Goal: Task Accomplishment & Management: Manage account settings

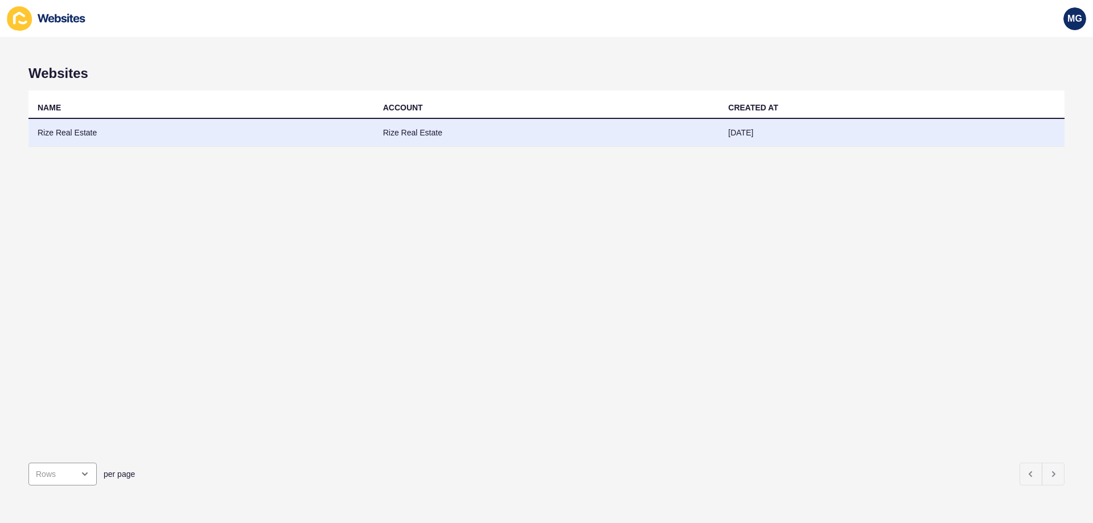
click at [142, 140] on td "Rize Real Estate" at bounding box center [201, 133] width 346 height 28
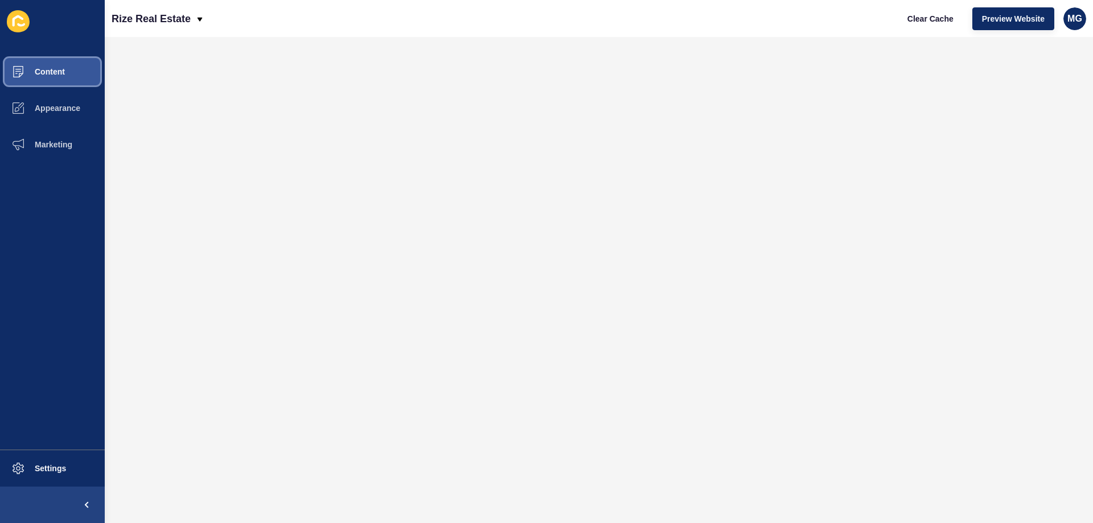
click at [43, 63] on button "Content" at bounding box center [52, 72] width 105 height 36
click at [42, 80] on button "Content" at bounding box center [52, 72] width 105 height 36
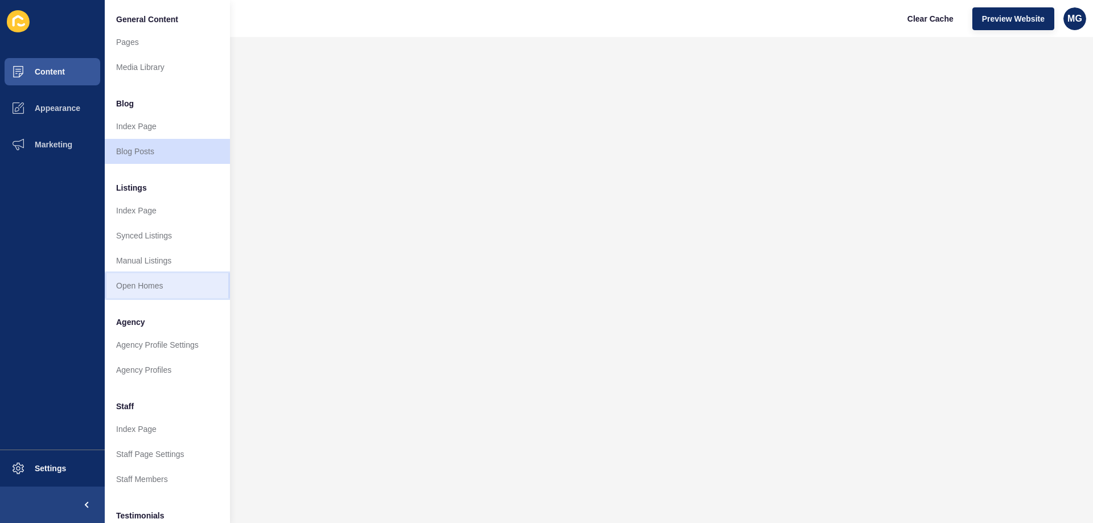
click at [143, 287] on link "Open Homes" at bounding box center [167, 285] width 125 height 25
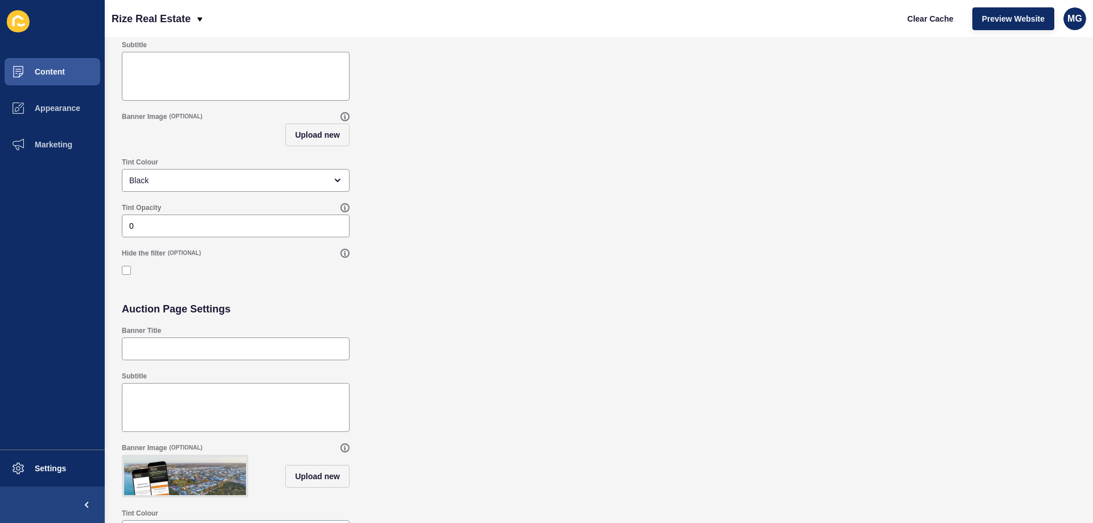
scroll to position [93, 0]
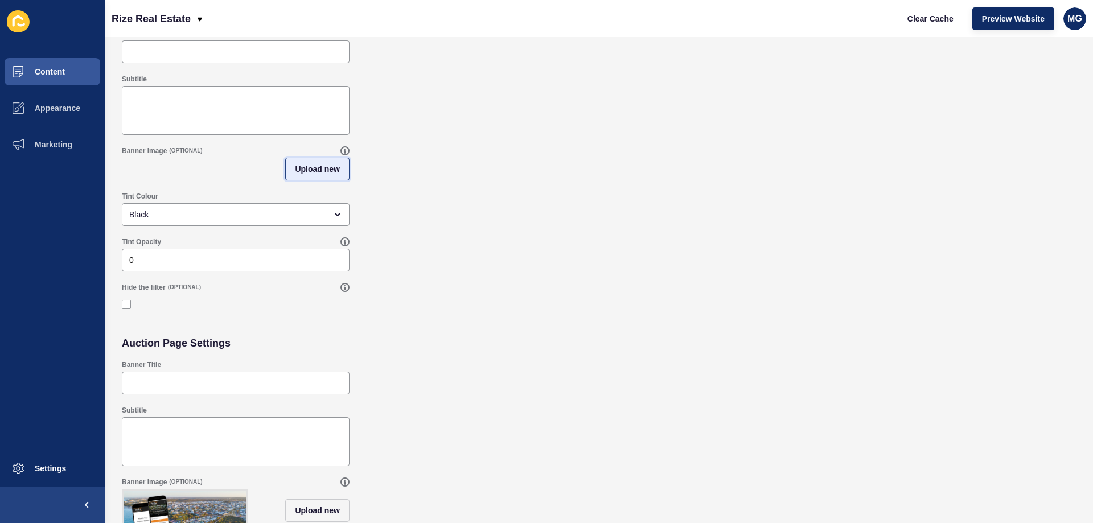
click at [299, 163] on span "Upload new" at bounding box center [317, 168] width 45 height 11
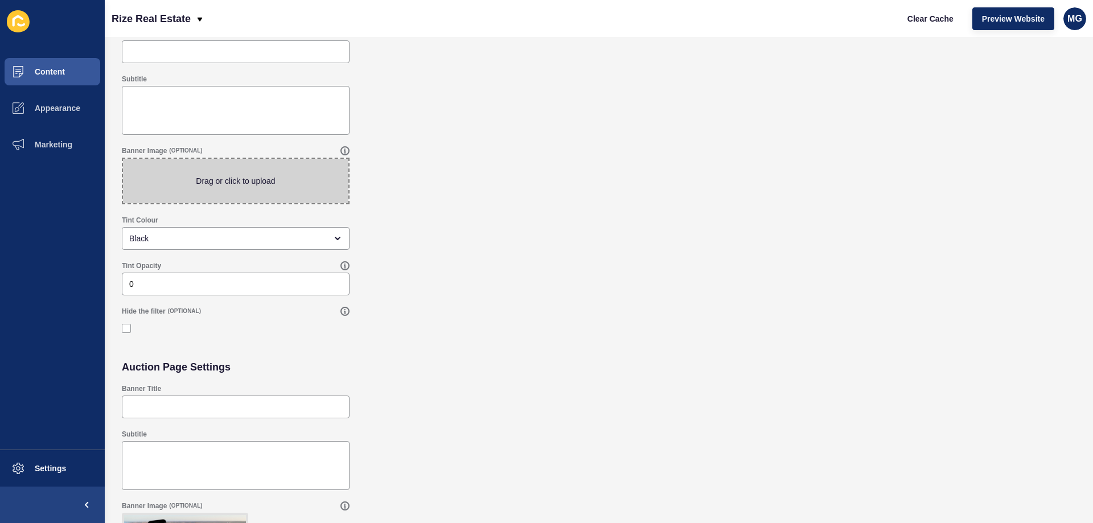
click at [231, 165] on span at bounding box center [235, 181] width 225 height 44
click at [123, 159] on input "Drag or click to upload" at bounding box center [123, 159] width 0 height 0
type input "C:\fakepath\3.png"
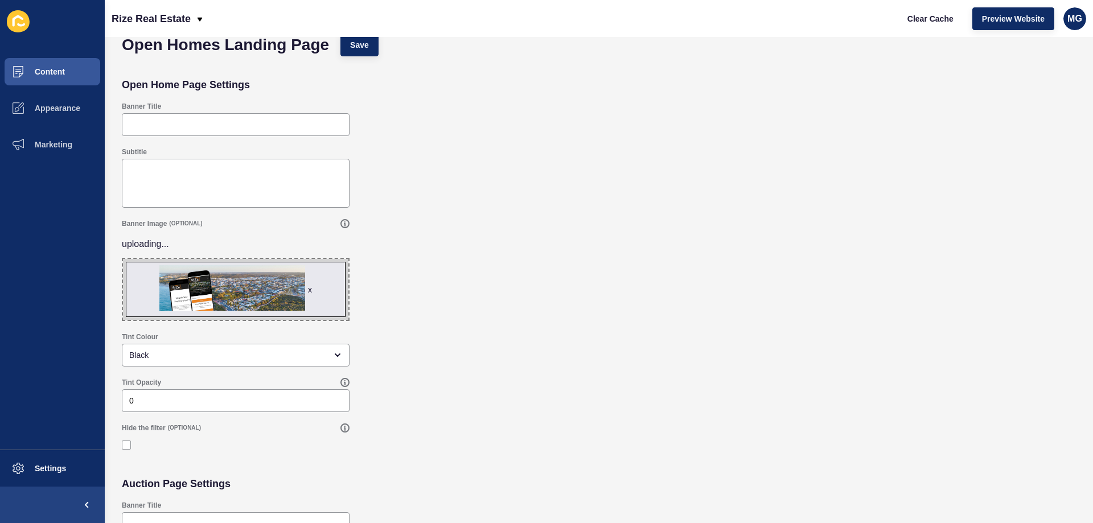
scroll to position [0, 0]
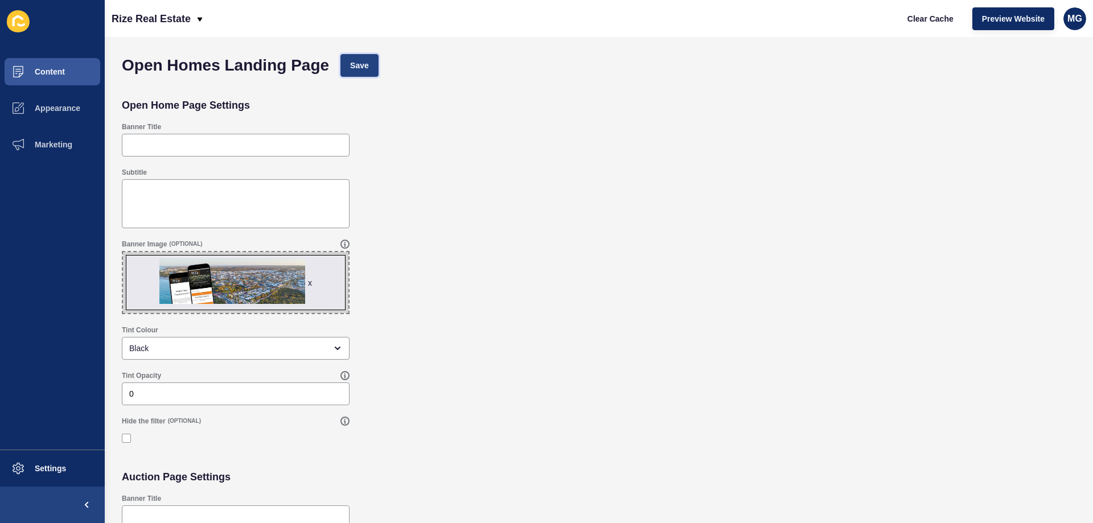
click at [364, 62] on span "Save" at bounding box center [359, 65] width 19 height 11
click at [923, 14] on span "Clear Cache" at bounding box center [931, 18] width 46 height 11
click at [186, 393] on input "0" at bounding box center [235, 393] width 213 height 11
drag, startPoint x: 61, startPoint y: 375, endPoint x: 54, endPoint y: 376, distance: 8.0
click at [54, 376] on div "Content Appearance Marketing Settings Rize Real Estate Clear Cache Preview Webs…" at bounding box center [546, 261] width 1093 height 523
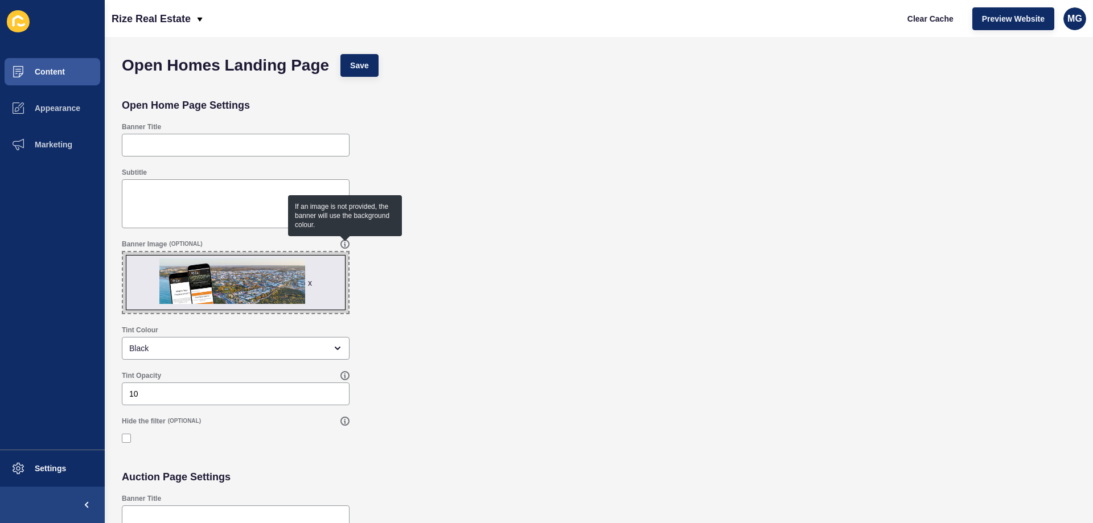
click at [593, 268] on div "Banner Image (OPTIONAL) x Drag or click to upload" at bounding box center [599, 277] width 966 height 86
click at [339, 72] on div "Open Homes Landing Page Save" at bounding box center [599, 65] width 966 height 34
click at [347, 72] on button "Save" at bounding box center [360, 65] width 38 height 23
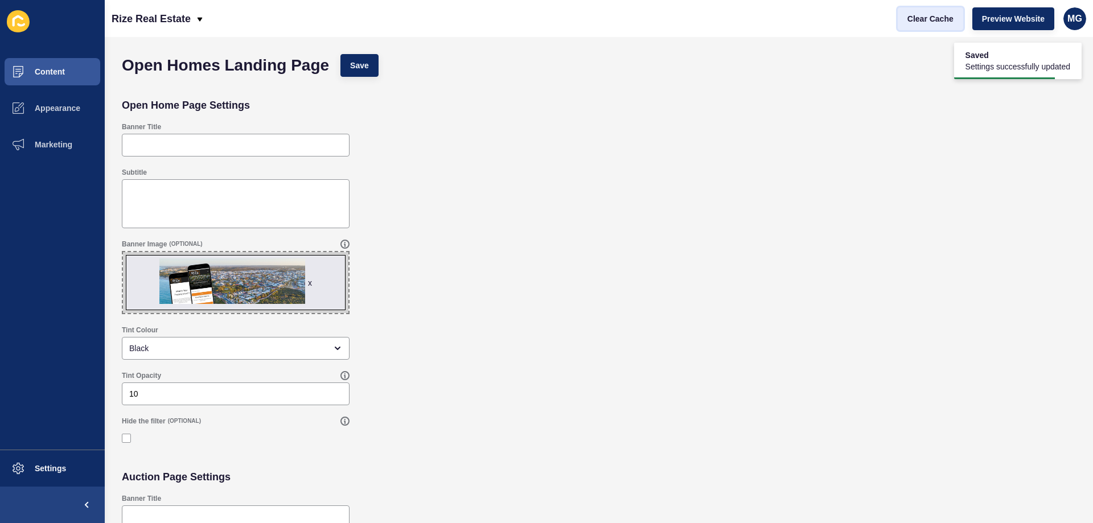
click at [945, 19] on span "Clear Cache" at bounding box center [931, 18] width 46 height 11
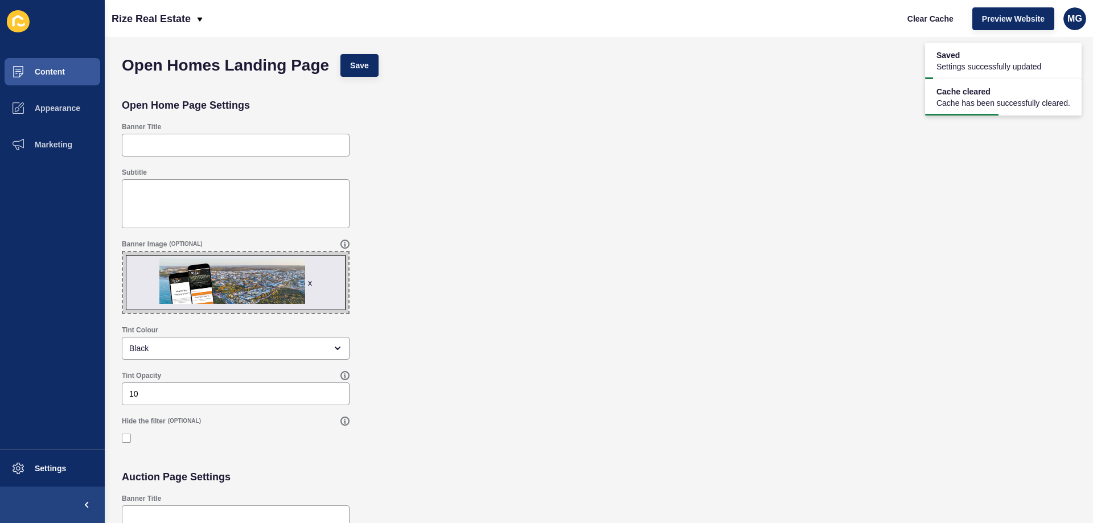
drag, startPoint x: 211, startPoint y: 405, endPoint x: 0, endPoint y: 403, distance: 210.7
click at [0, 403] on div "Content Appearance Marketing Settings Rize Real Estate Clear Cache Preview Webs…" at bounding box center [546, 261] width 1093 height 523
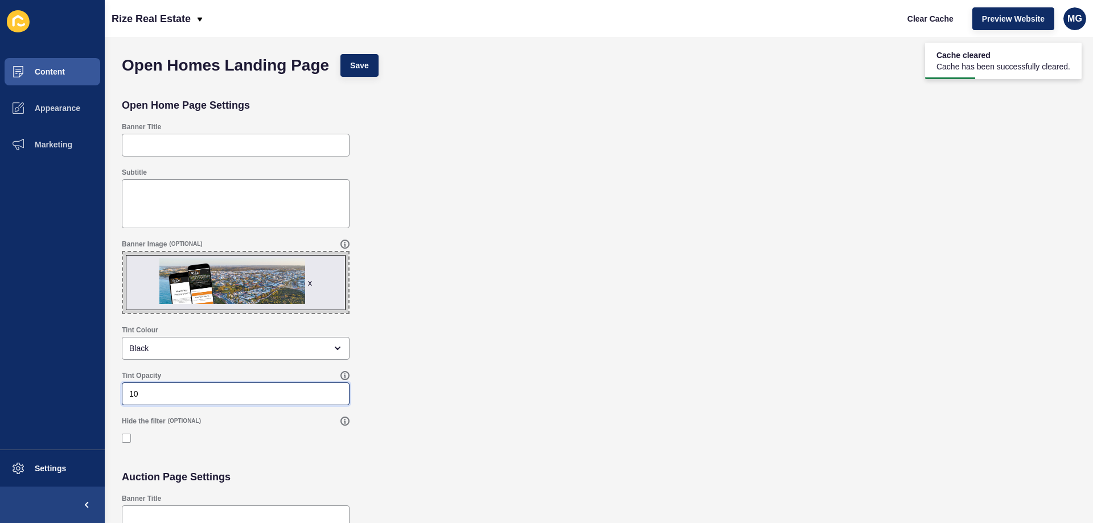
drag, startPoint x: 135, startPoint y: 391, endPoint x: 9, endPoint y: 394, distance: 126.4
click at [9, 394] on div "Content Appearance Marketing Settings Rize Real Estate Clear Cache Preview Webs…" at bounding box center [546, 261] width 1093 height 523
type input "1"
type input "0"
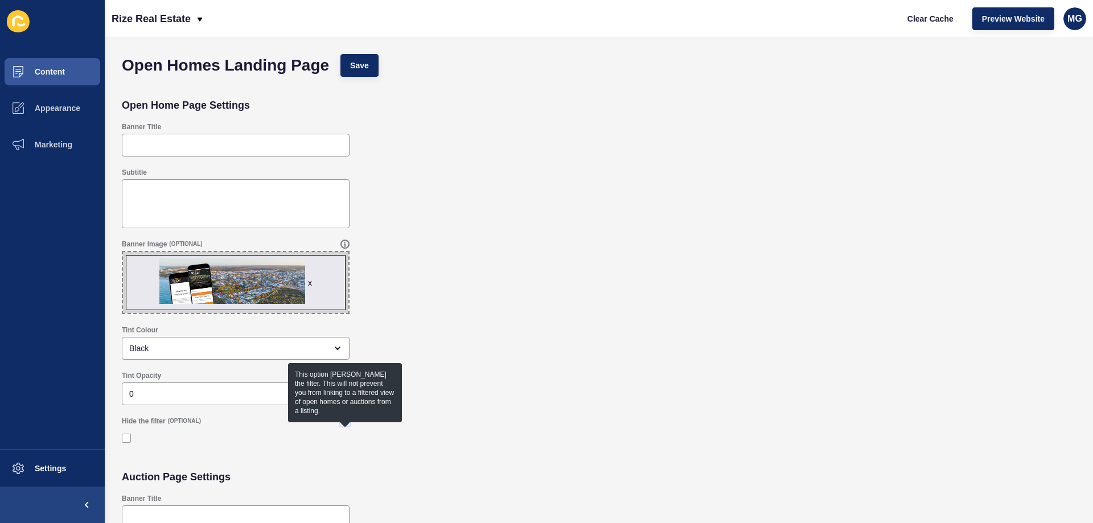
click at [346, 424] on icon at bounding box center [345, 421] width 9 height 9
click at [568, 260] on div "Banner Image (OPTIONAL) x Drag or click to upload" at bounding box center [599, 277] width 966 height 86
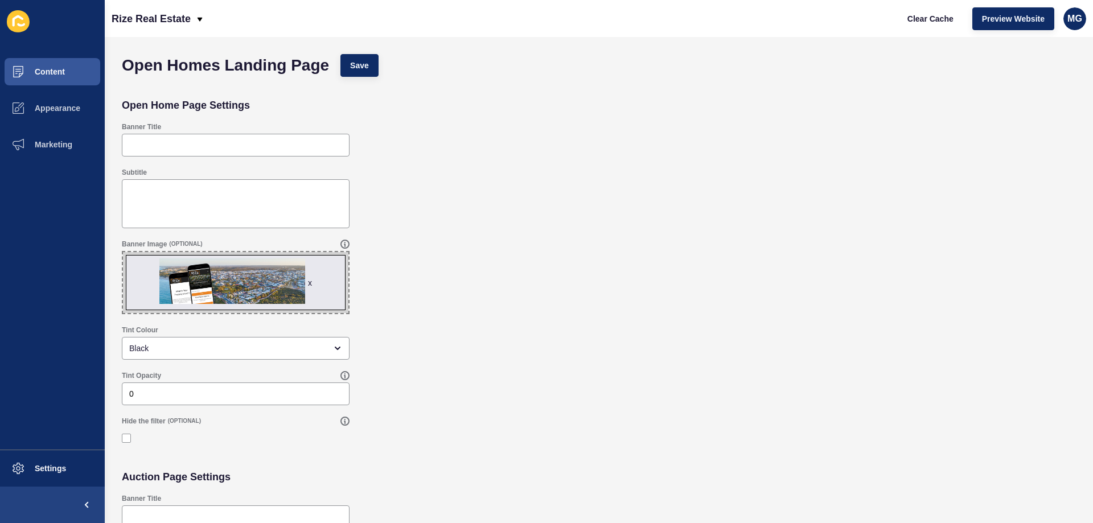
click at [503, 361] on div "Tint Colour Black" at bounding box center [599, 343] width 966 height 46
click at [357, 64] on span "Save" at bounding box center [359, 65] width 19 height 11
click at [941, 19] on span "Clear Cache" at bounding box center [931, 18] width 46 height 11
